Goal: Navigation & Orientation: Find specific page/section

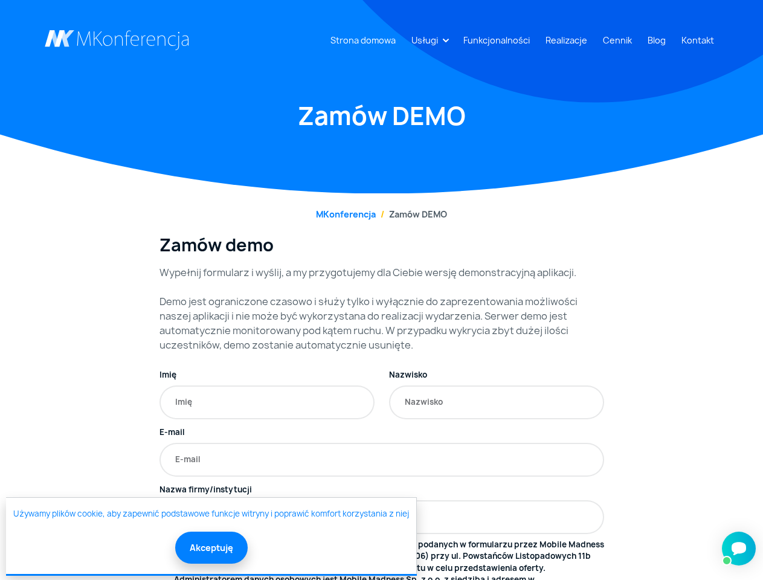
click at [427, 40] on link "Usługi" at bounding box center [424, 40] width 36 height 22
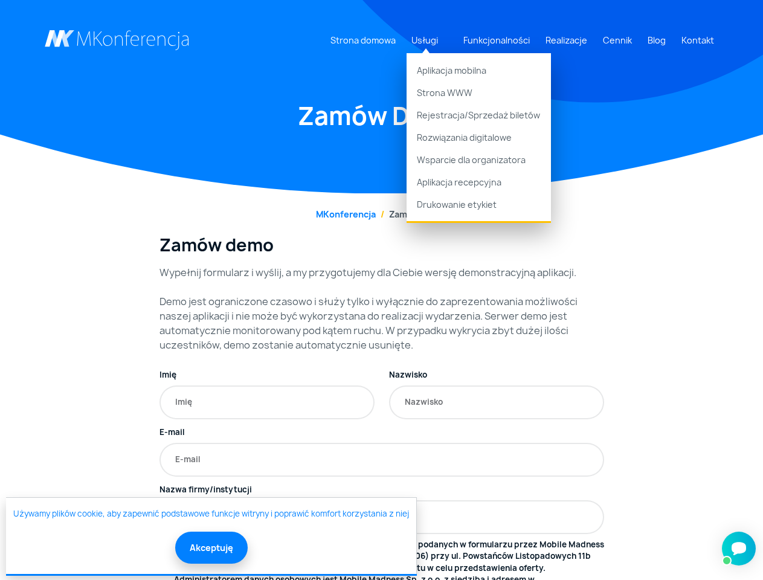
click at [210, 547] on button "Akceptuję" at bounding box center [211, 547] width 72 height 32
